Goal: Task Accomplishment & Management: Manage account settings

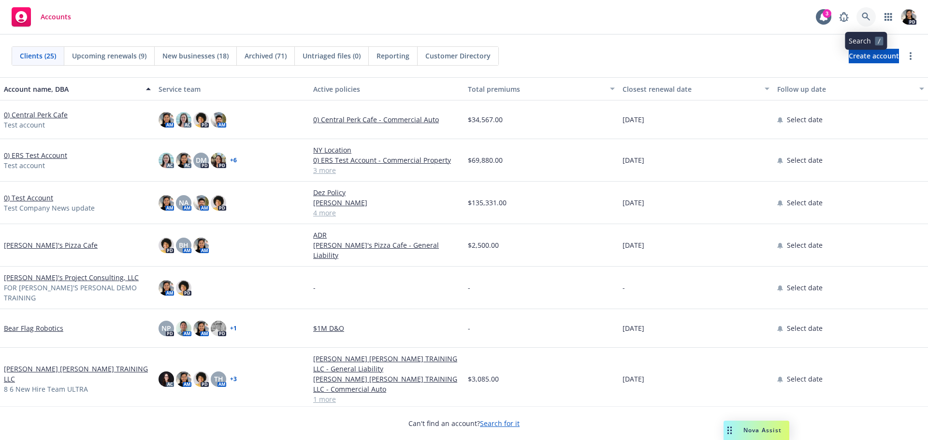
click at [866, 18] on icon at bounding box center [866, 17] width 9 height 9
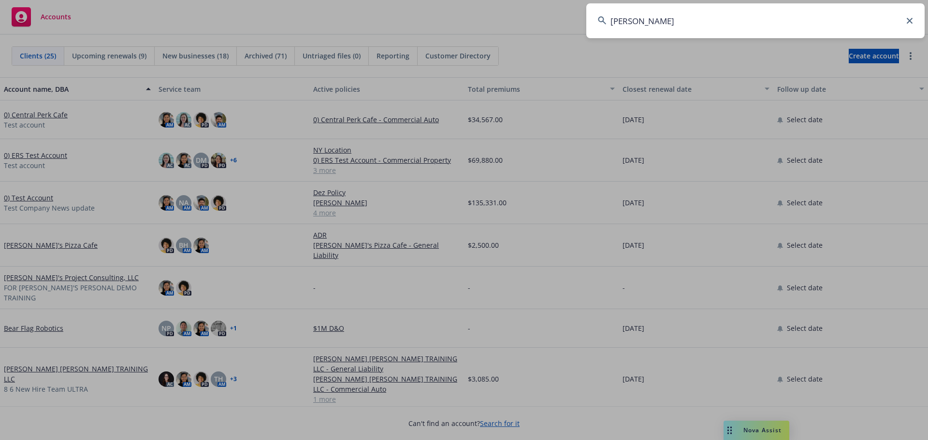
type input "lume"
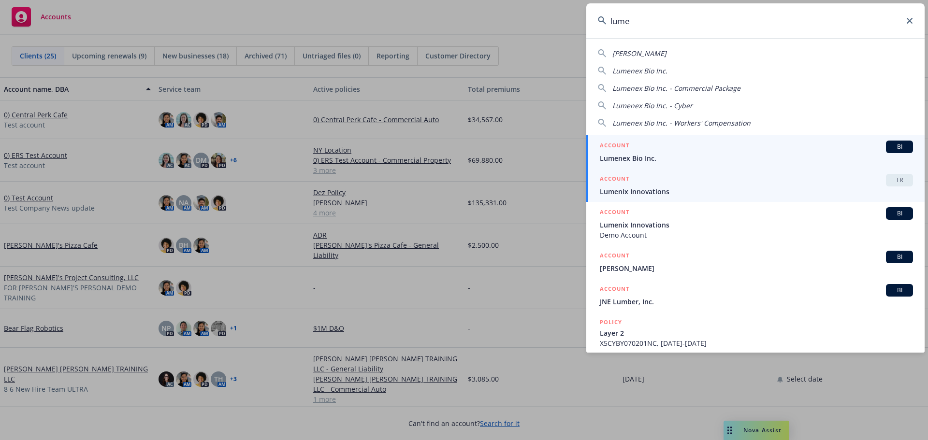
click at [697, 181] on div "ACCOUNT TR" at bounding box center [756, 180] width 313 height 13
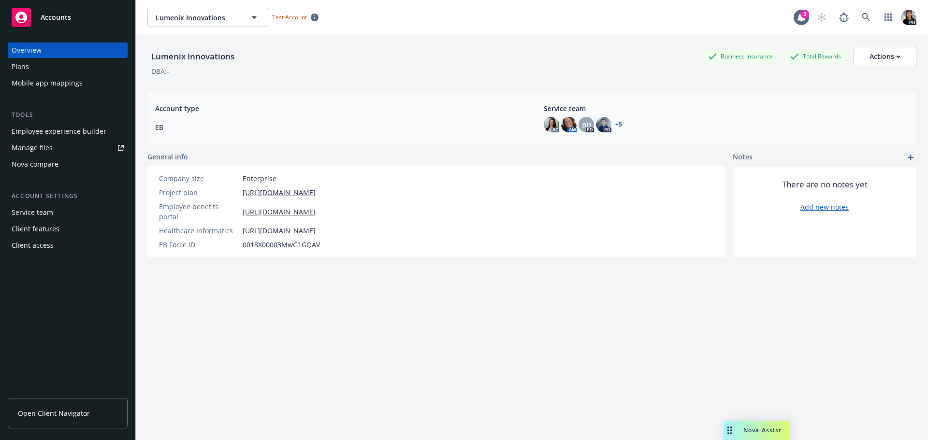
click at [68, 409] on span "Open Client Navigator" at bounding box center [54, 414] width 72 height 10
click at [63, 132] on div "Employee experience builder" at bounding box center [59, 131] width 95 height 15
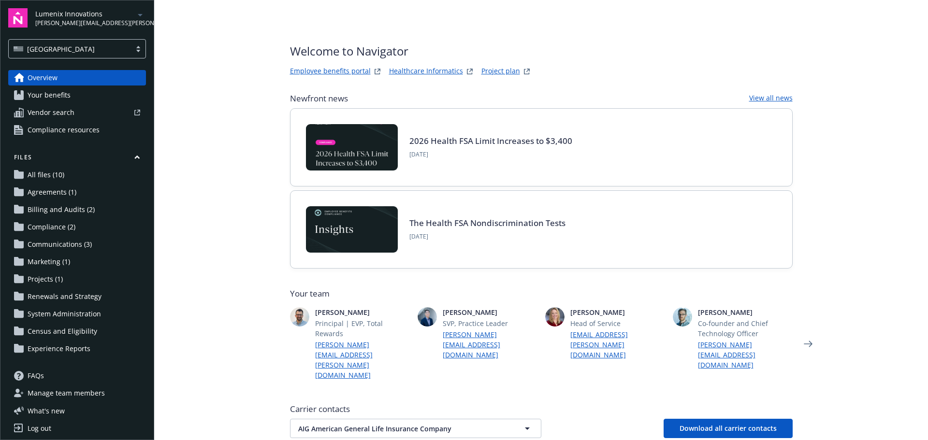
click at [321, 73] on link "Employee benefits portal" at bounding box center [330, 72] width 81 height 12
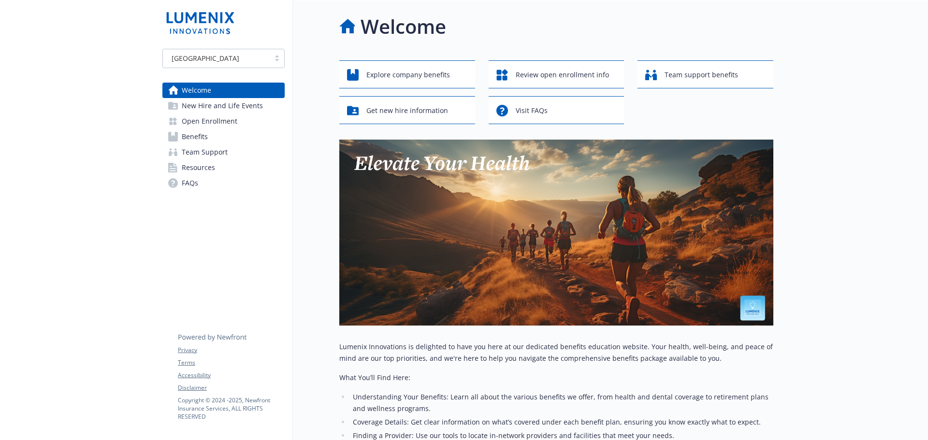
click at [196, 136] on span "Benefits" at bounding box center [195, 136] width 26 height 15
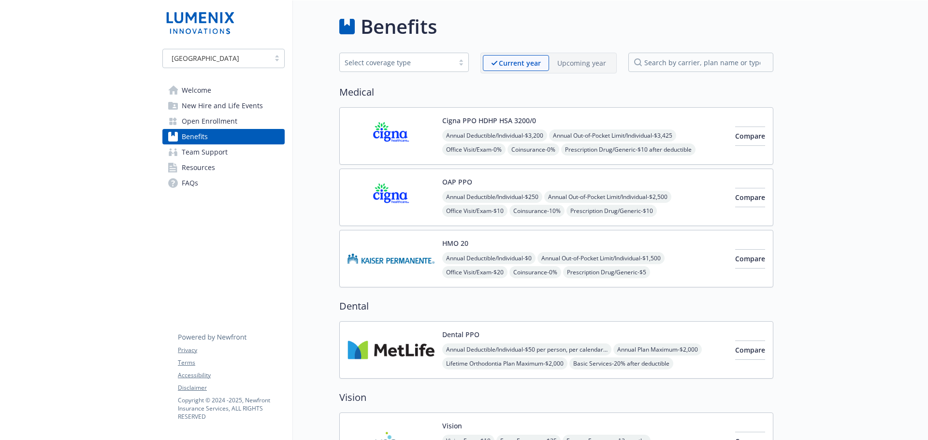
click at [218, 120] on span "Open Enrollment" at bounding box center [210, 121] width 56 height 15
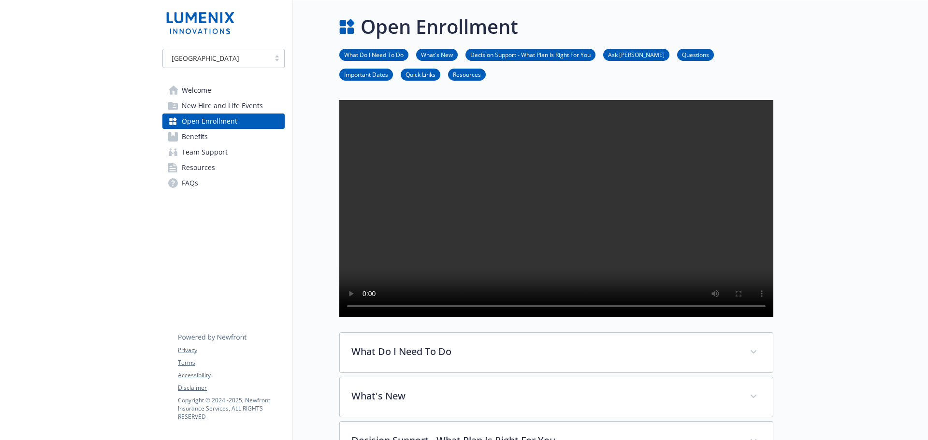
click at [227, 97] on link "Welcome" at bounding box center [223, 90] width 122 height 15
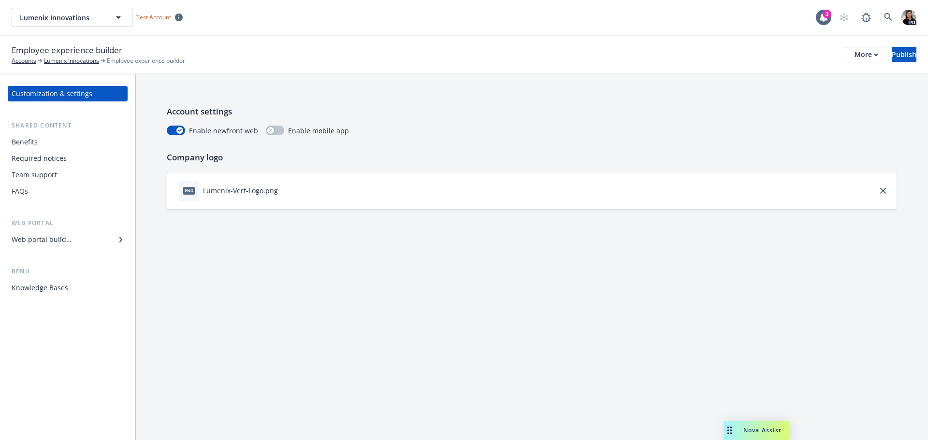
click at [42, 143] on div "Benefits" at bounding box center [68, 141] width 112 height 15
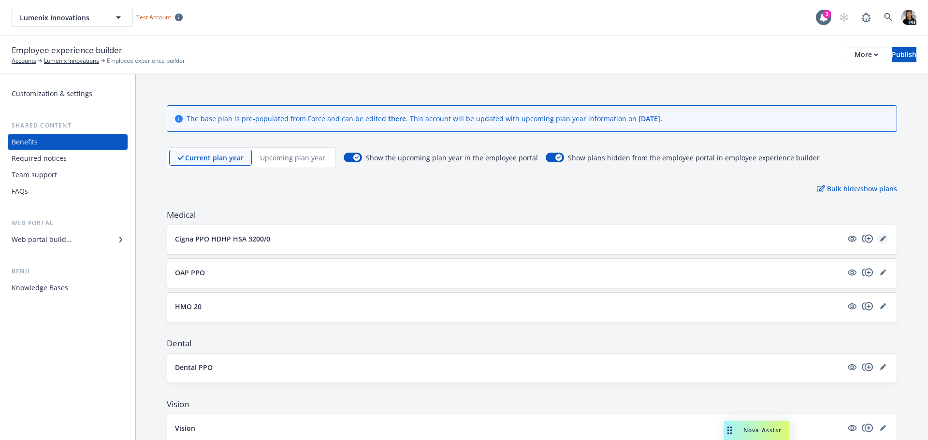
click at [880, 241] on icon "editPencil" at bounding box center [883, 239] width 6 height 6
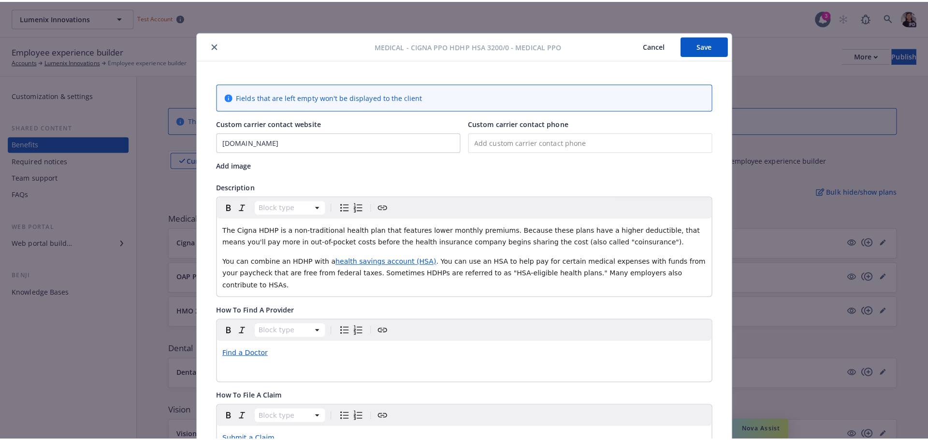
scroll to position [29, 0]
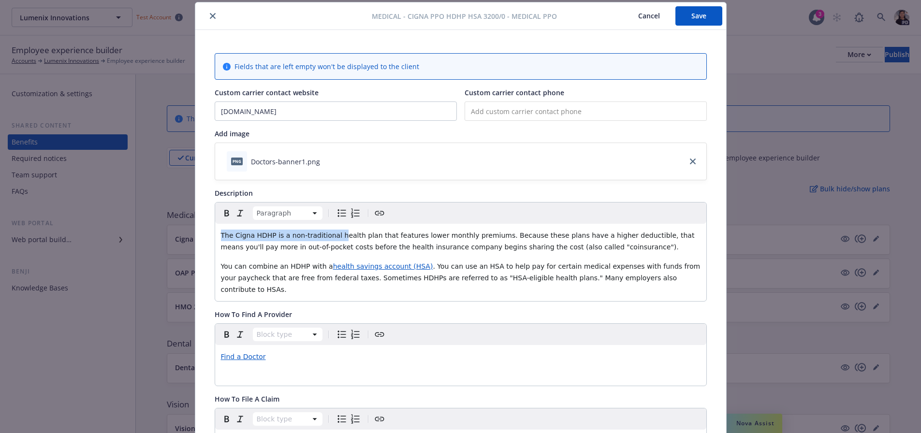
drag, startPoint x: 331, startPoint y: 234, endPoint x: 211, endPoint y: 233, distance: 119.4
click at [215, 233] on div "The Cigna HDHP is a non-traditional health plan that features lower monthly pre…" at bounding box center [460, 262] width 491 height 77
click at [646, 17] on button "Cancel" at bounding box center [649, 15] width 53 height 19
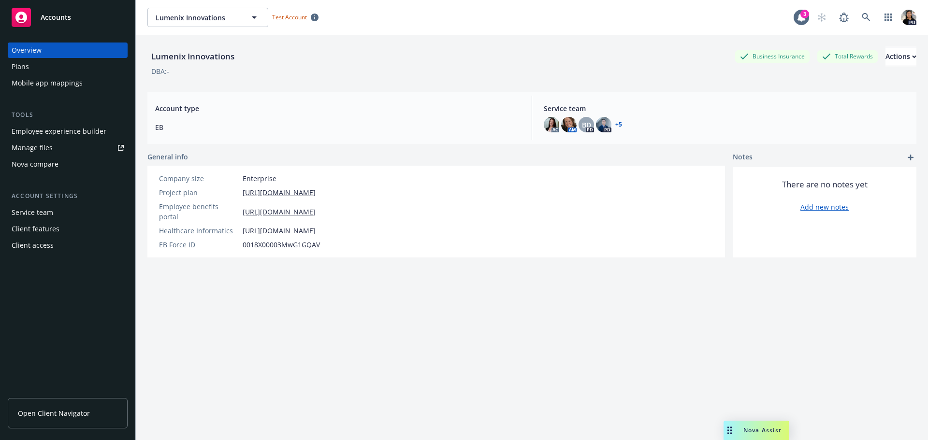
click at [861, 119] on div "AC AM BD PD PD + 5" at bounding box center [726, 124] width 365 height 15
